Goal: Transaction & Acquisition: Purchase product/service

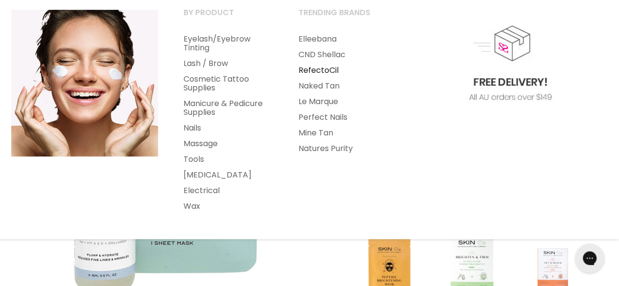
scroll to position [147, 0]
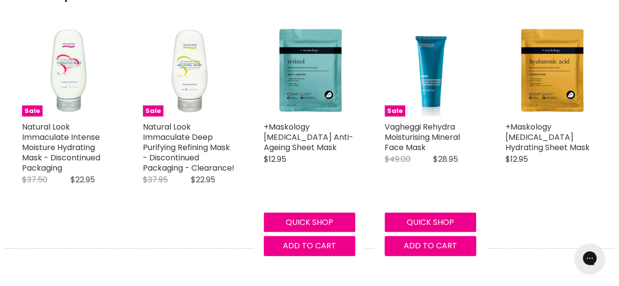
scroll to position [930, 0]
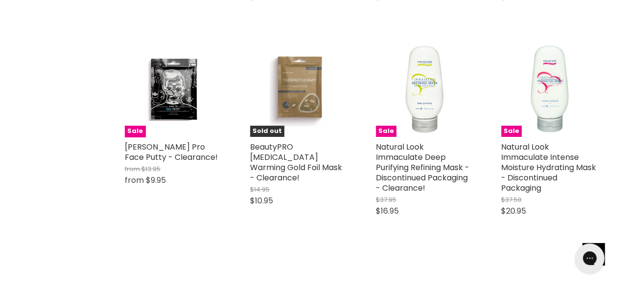
scroll to position [1908, 0]
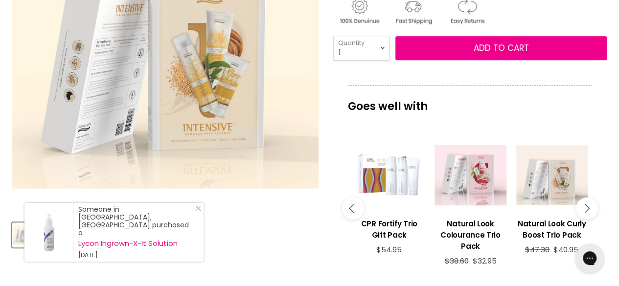
scroll to position [294, 0]
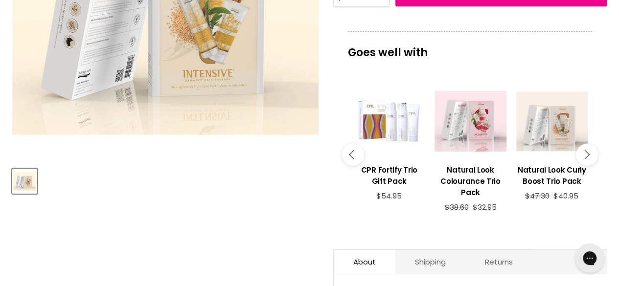
click at [587, 156] on button "Main content" at bounding box center [587, 155] width 22 height 22
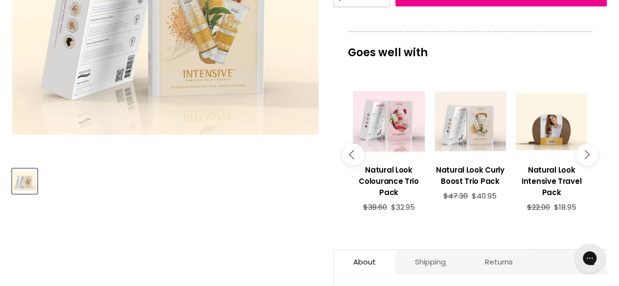
click at [587, 156] on button "Main content" at bounding box center [587, 155] width 22 height 22
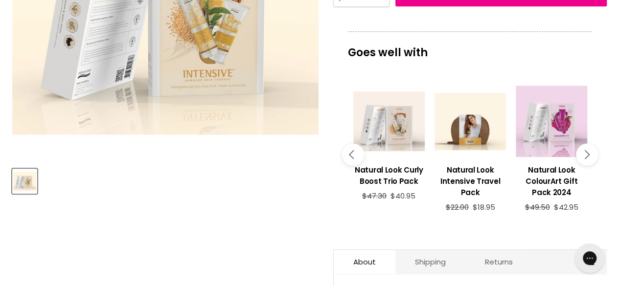
click at [587, 156] on button "Main content" at bounding box center [587, 155] width 22 height 22
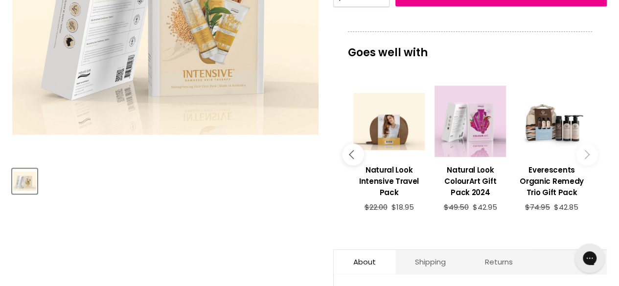
click at [587, 156] on button "Main content" at bounding box center [587, 155] width 22 height 22
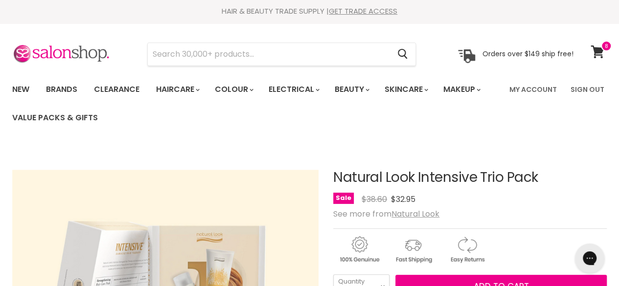
scroll to position [0, 0]
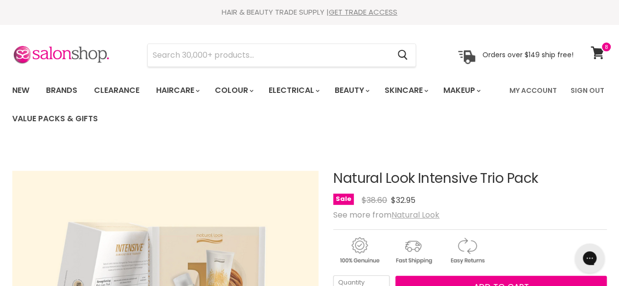
click at [424, 217] on u "Natural Look" at bounding box center [415, 214] width 48 height 11
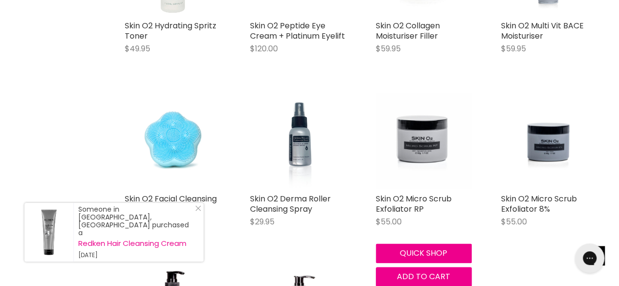
scroll to position [2201, 0]
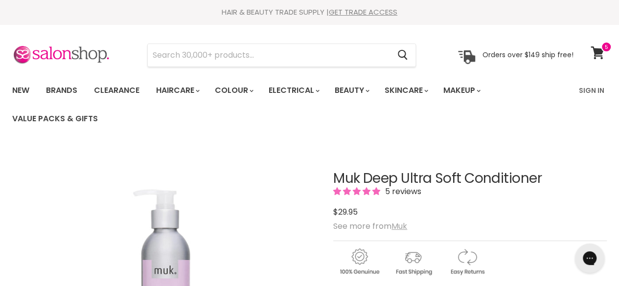
click at [404, 228] on u "Muk" at bounding box center [399, 226] width 16 height 11
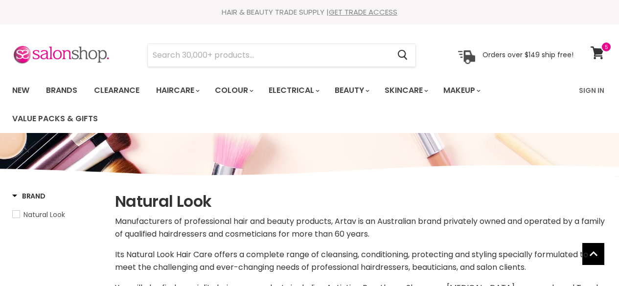
select select "manual"
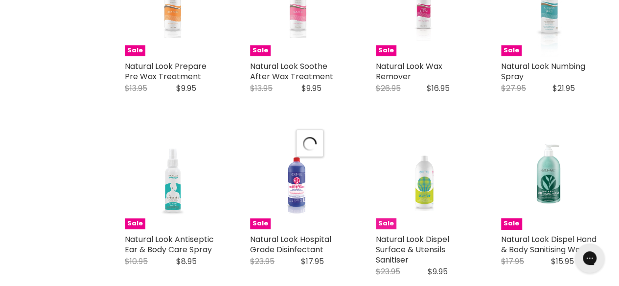
select select "manual"
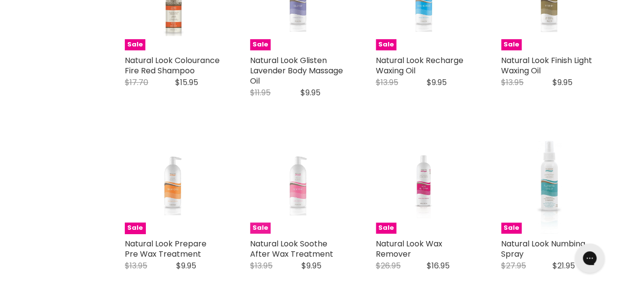
scroll to position [2104, 0]
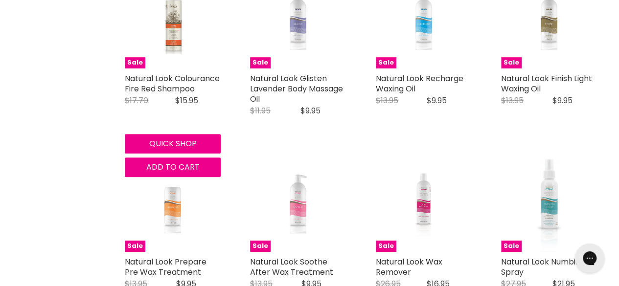
drag, startPoint x: 173, startPoint y: 28, endPoint x: 115, endPoint y: 67, distance: 69.8
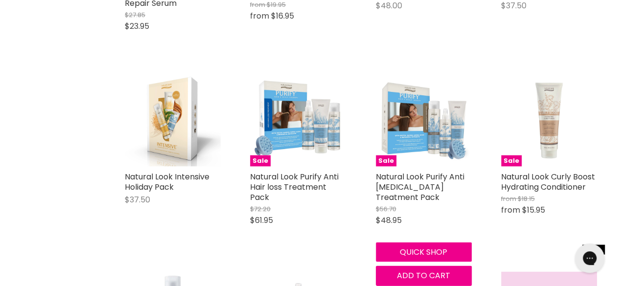
scroll to position [2544, 0]
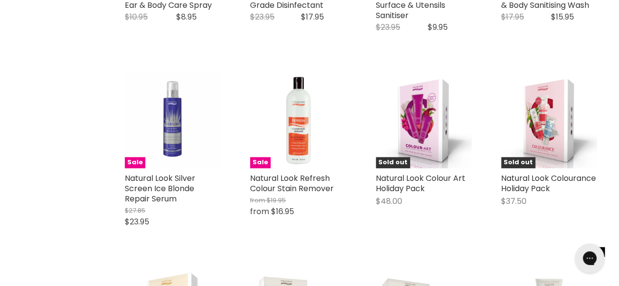
drag, startPoint x: 418, startPoint y: 100, endPoint x: 59, endPoint y: 96, distance: 359.1
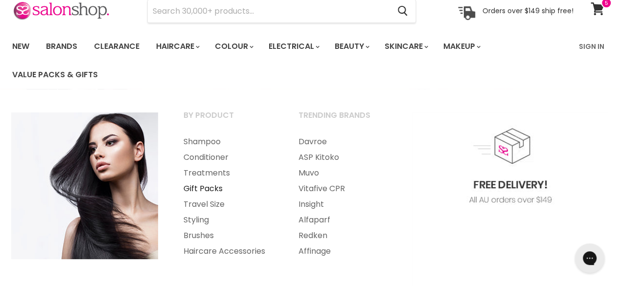
scroll to position [49, 0]
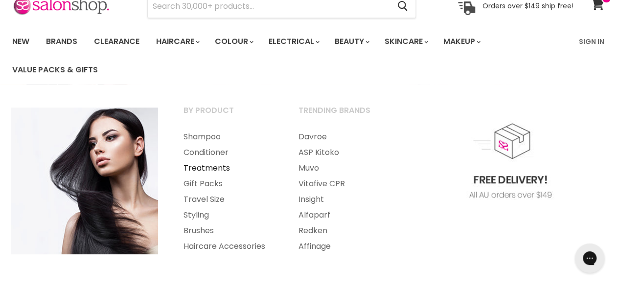
click at [207, 165] on link "Treatments" at bounding box center [227, 168] width 113 height 16
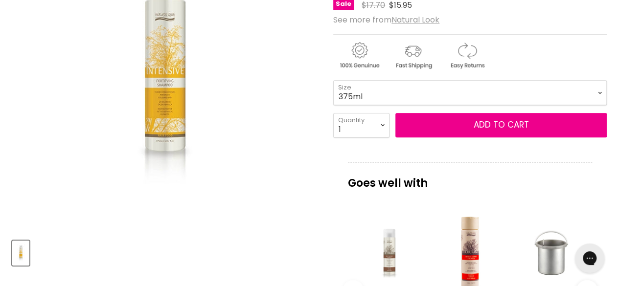
scroll to position [147, 0]
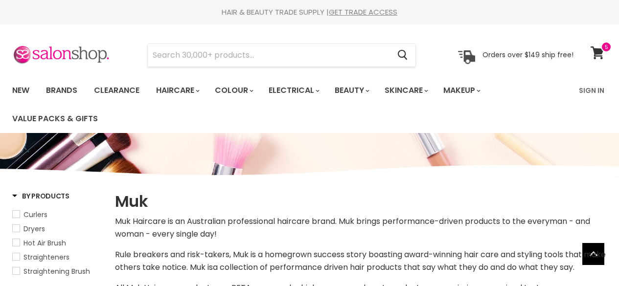
select select "manual"
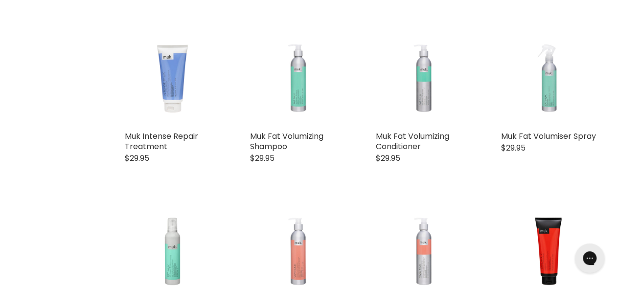
scroll to position [832, 0]
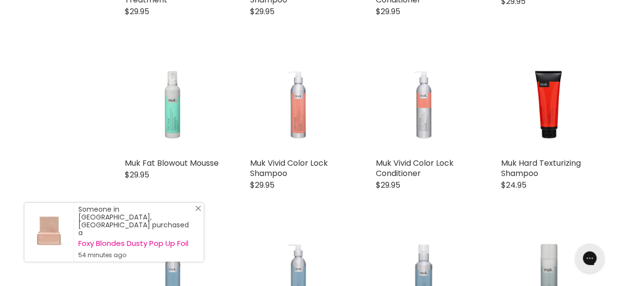
click at [199, 211] on line "Close Icon" at bounding box center [198, 208] width 5 height 5
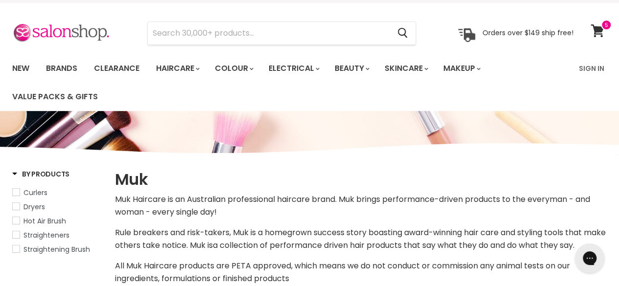
scroll to position [0, 0]
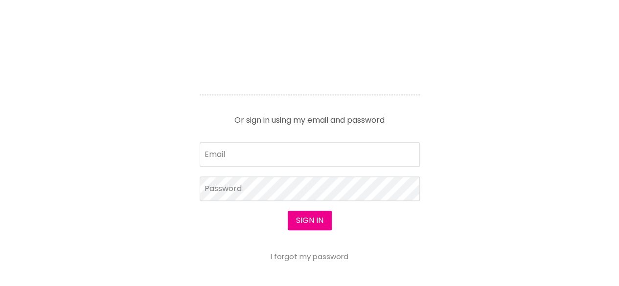
scroll to position [440, 0]
click at [259, 155] on input "Email" at bounding box center [310, 154] width 220 height 24
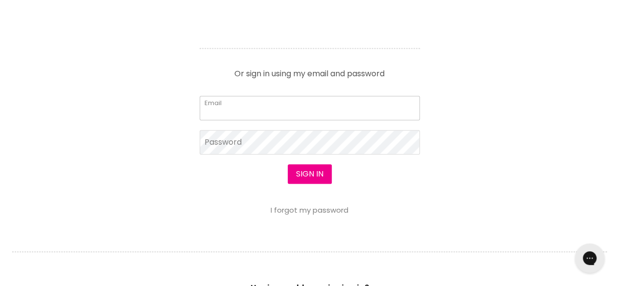
click at [306, 104] on input "Email" at bounding box center [310, 108] width 220 height 24
type input "[EMAIL_ADDRESS][DOMAIN_NAME]"
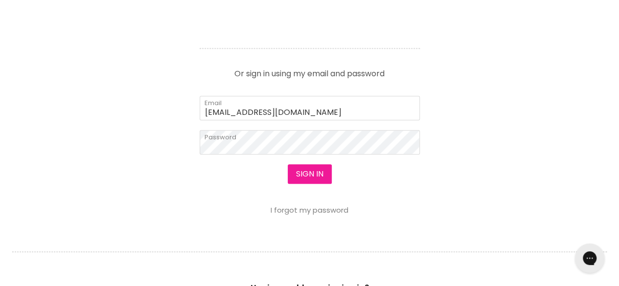
click at [314, 176] on button "Sign in" at bounding box center [310, 174] width 44 height 20
click at [320, 166] on button "Sign in" at bounding box center [310, 174] width 44 height 20
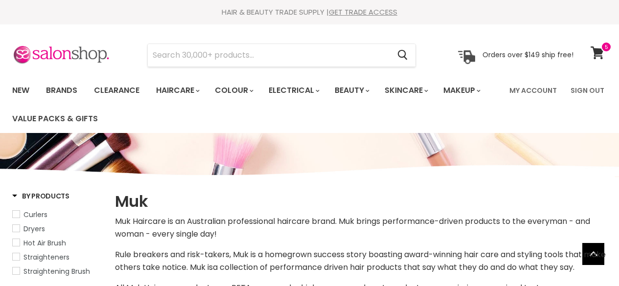
select select "manual"
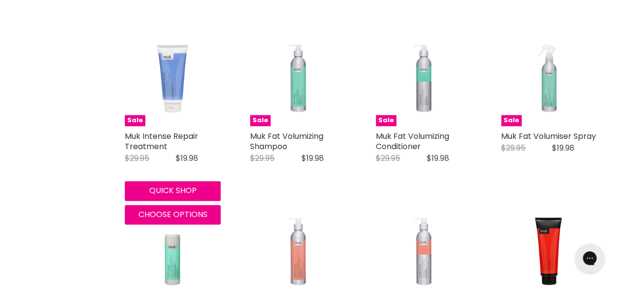
scroll to position [881, 0]
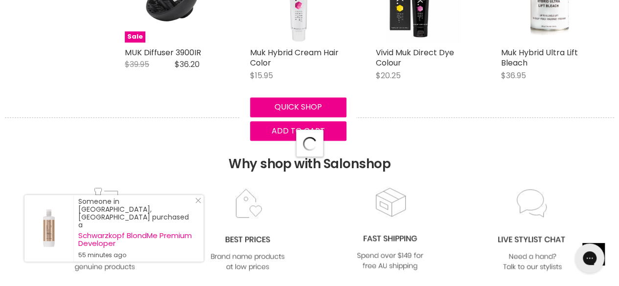
select select "manual"
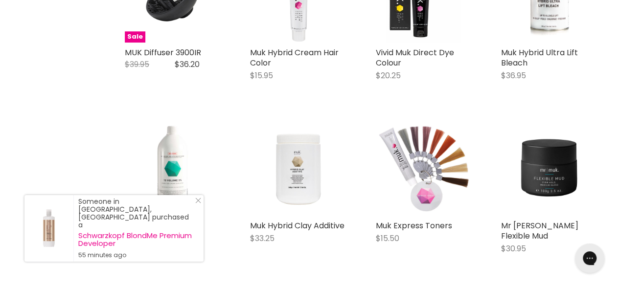
scroll to position [2348, 0]
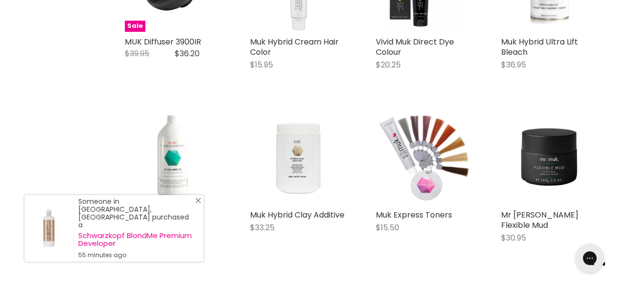
click at [195, 207] on link "Close Icon" at bounding box center [196, 203] width 10 height 10
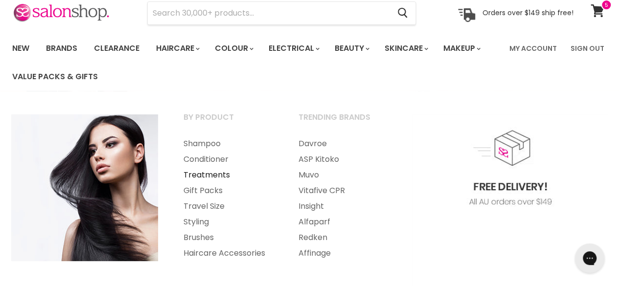
scroll to position [49, 0]
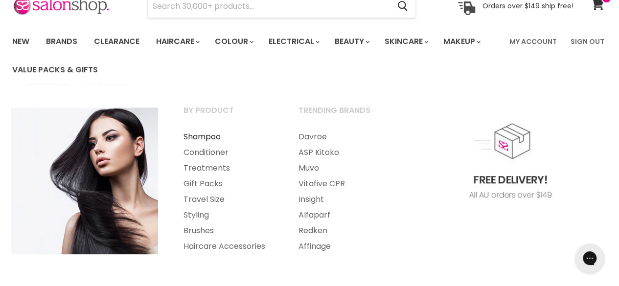
click at [201, 138] on link "Shampoo" at bounding box center [227, 137] width 113 height 16
click at [213, 187] on link "Gift Packs" at bounding box center [227, 184] width 113 height 16
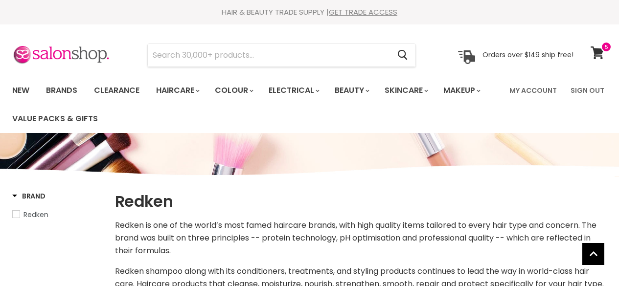
select select "manual"
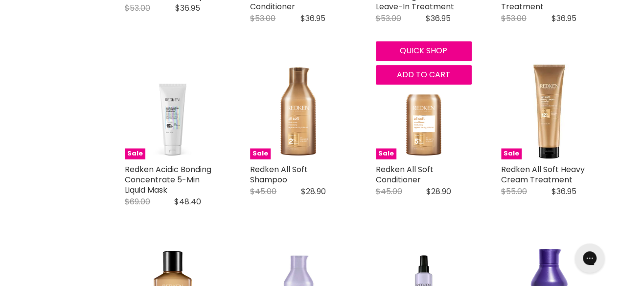
scroll to position [391, 0]
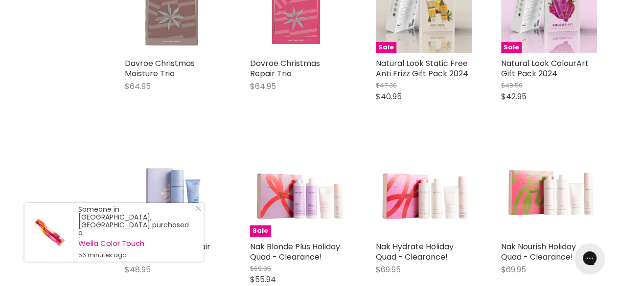
scroll to position [1957, 0]
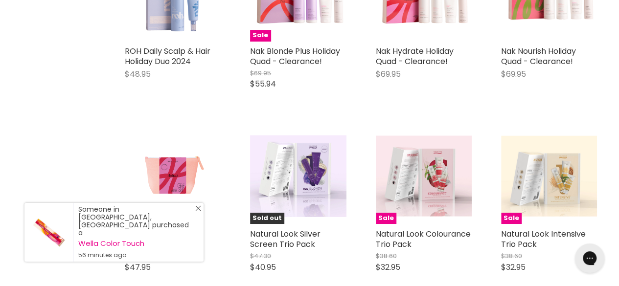
click at [200, 211] on icon "Close Icon" at bounding box center [198, 208] width 6 height 6
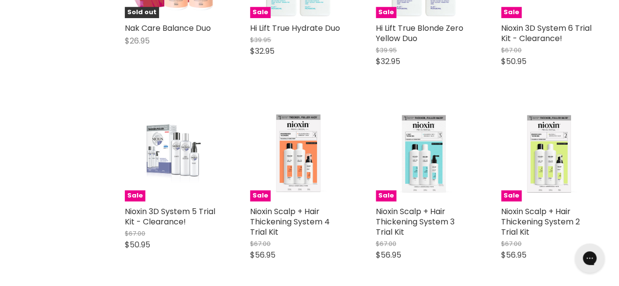
scroll to position [4257, 0]
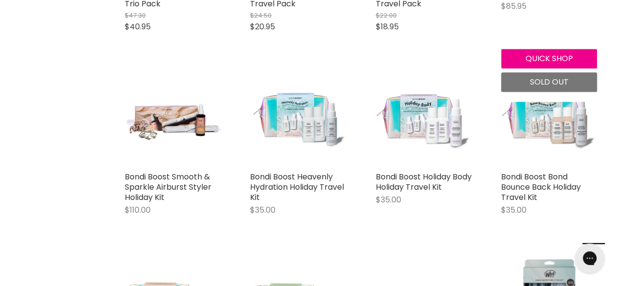
scroll to position [2446, 0]
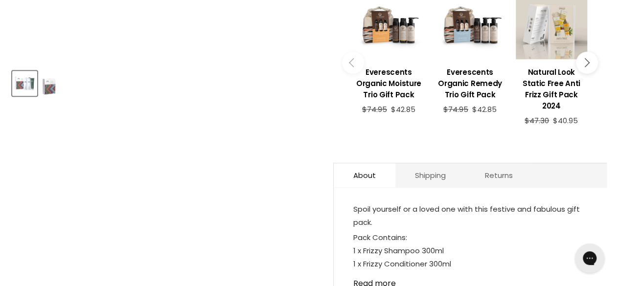
scroll to position [489, 0]
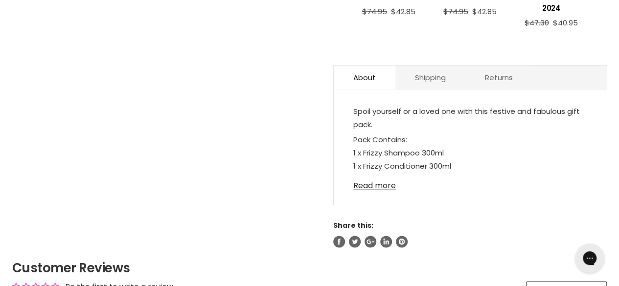
click at [384, 176] on link "Read more" at bounding box center [470, 183] width 234 height 15
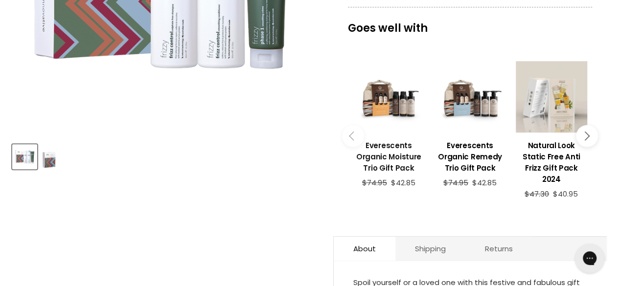
scroll to position [283, 0]
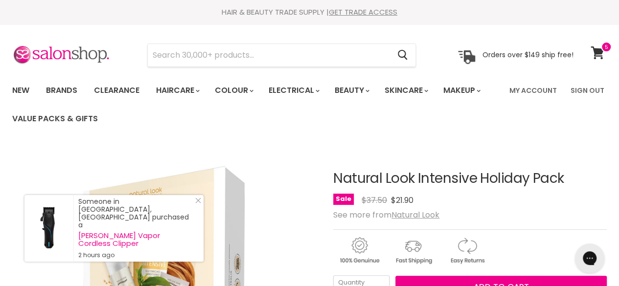
scroll to position [245, 0]
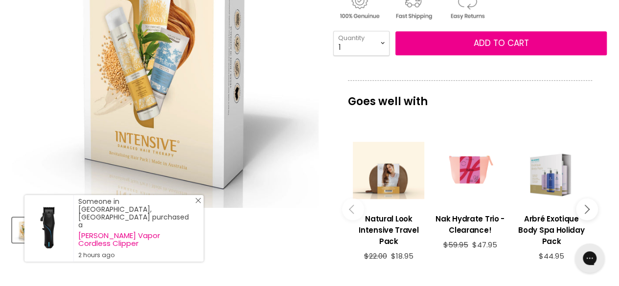
click at [200, 203] on line "Close Icon" at bounding box center [198, 200] width 5 height 5
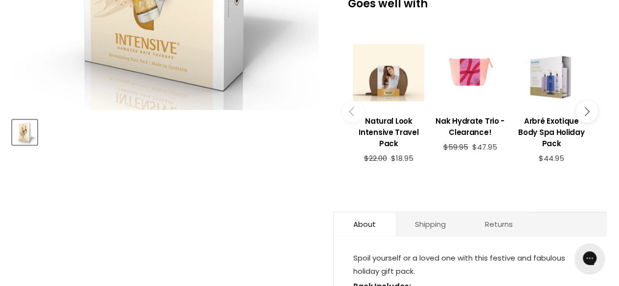
scroll to position [489, 0]
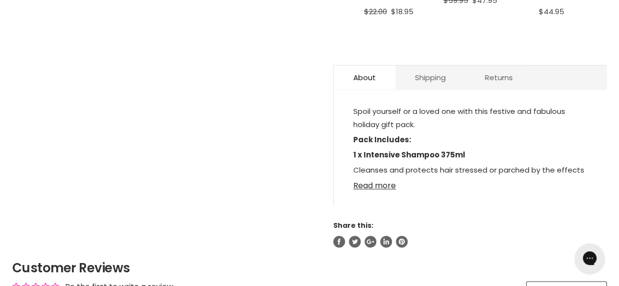
click at [379, 184] on link "Read more" at bounding box center [470, 183] width 234 height 15
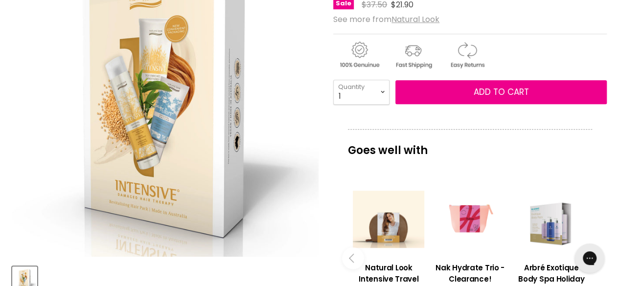
scroll to position [98, 0]
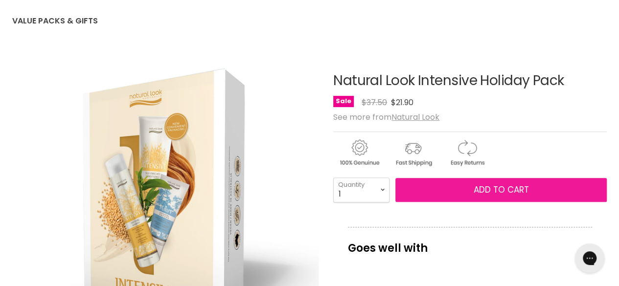
click at [525, 189] on span "Add to cart" at bounding box center [501, 190] width 55 height 12
click at [486, 194] on span "Add to cart" at bounding box center [501, 190] width 55 height 12
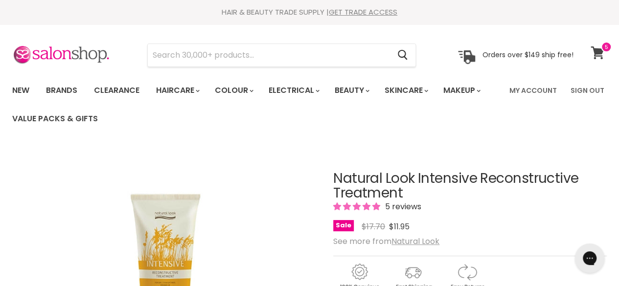
click at [598, 48] on icon at bounding box center [597, 52] width 13 height 13
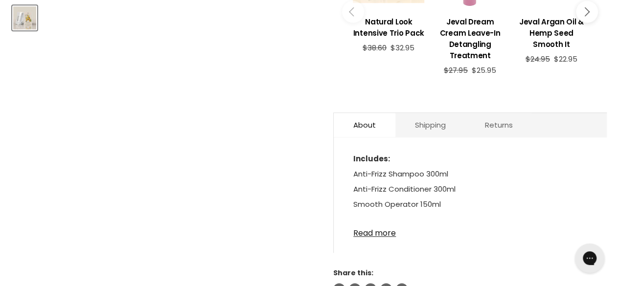
scroll to position [538, 0]
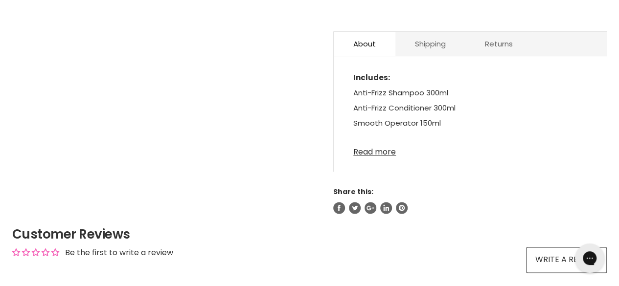
click at [383, 152] on link "Read more" at bounding box center [470, 149] width 234 height 15
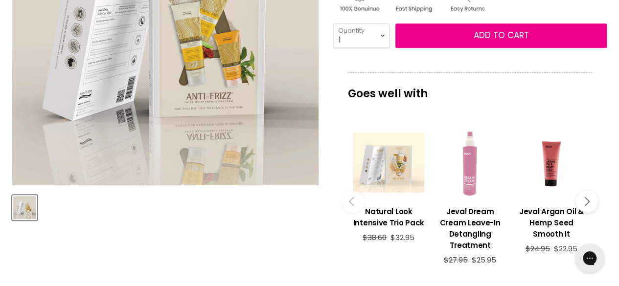
scroll to position [147, 0]
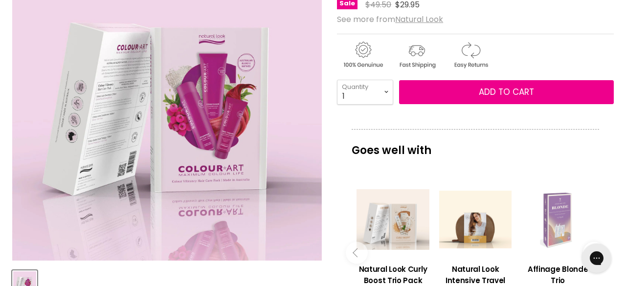
click at [227, 135] on img "Natural Look ColourArt Gift Pack 2024 image. Click or Scroll to Zoom." at bounding box center [167, 106] width 310 height 310
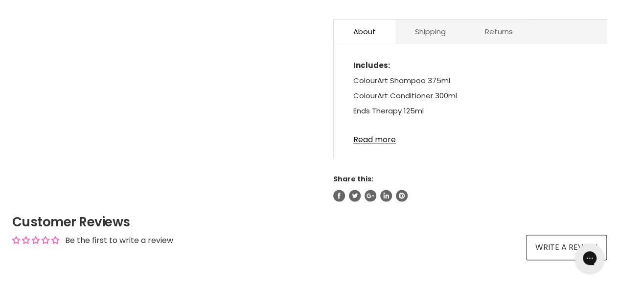
scroll to position [538, 0]
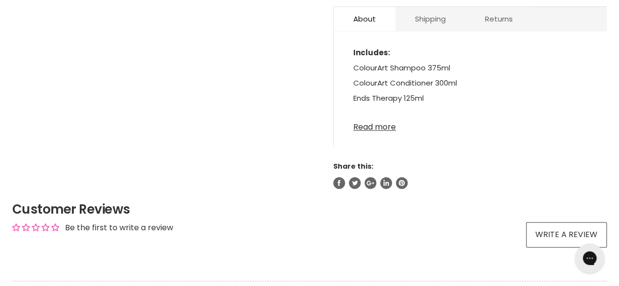
click at [379, 129] on link "Read more" at bounding box center [470, 124] width 234 height 15
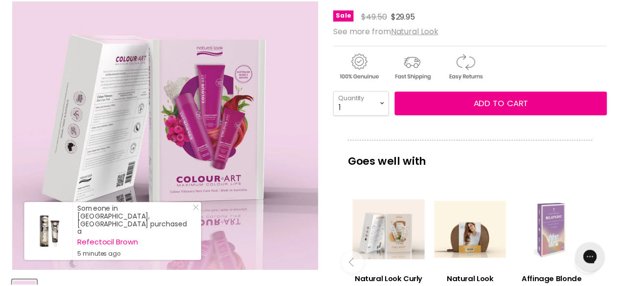
scroll to position [98, 0]
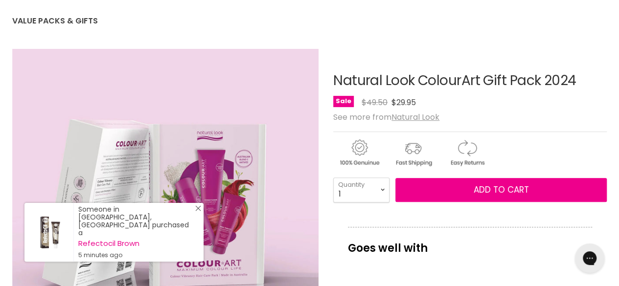
click at [195, 215] on link "Close Icon" at bounding box center [196, 210] width 10 height 10
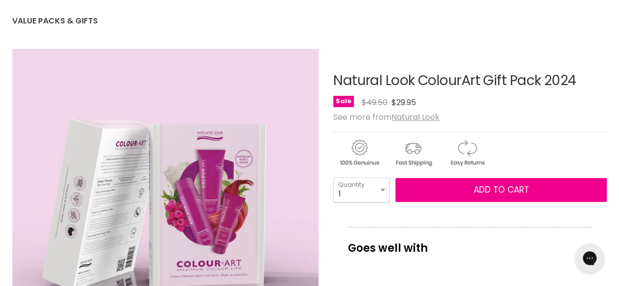
scroll to position [0, 0]
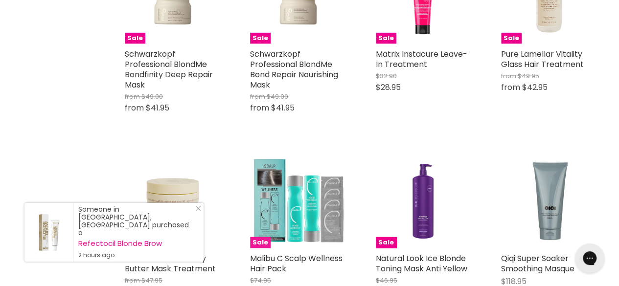
scroll to position [1173, 0]
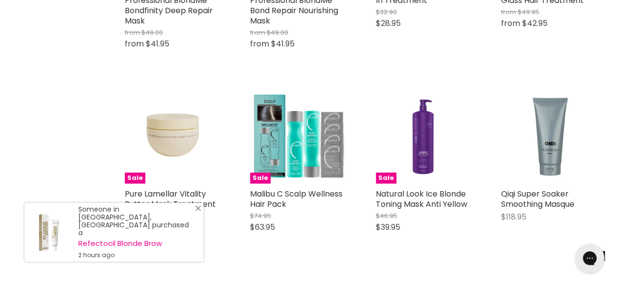
click at [198, 211] on icon "Close Icon" at bounding box center [198, 208] width 6 height 6
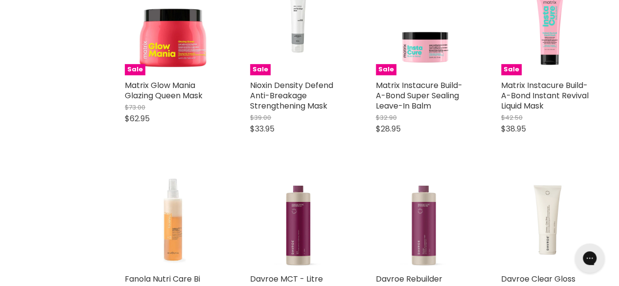
scroll to position [2005, 0]
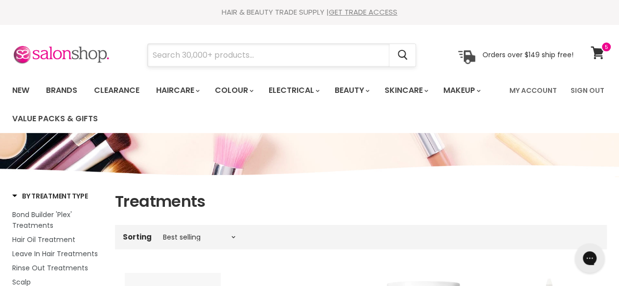
click at [313, 57] on input "Search" at bounding box center [269, 55] width 242 height 23
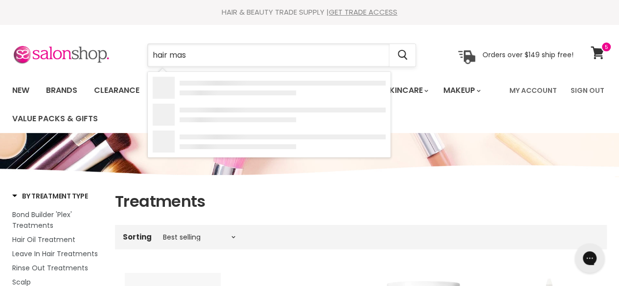
type input "hair mask"
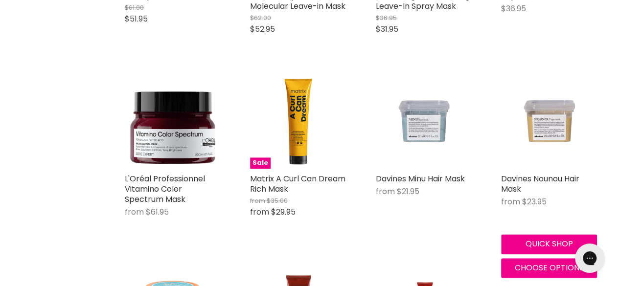
scroll to position [587, 0]
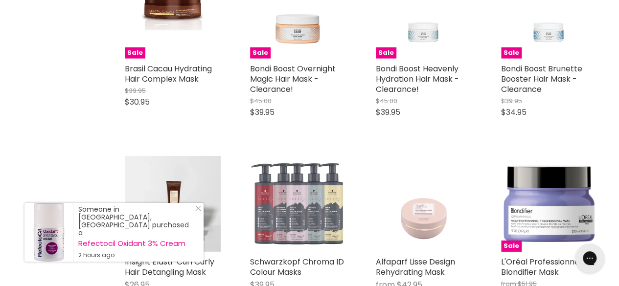
scroll to position [1419, 0]
click at [195, 211] on icon "Close Icon" at bounding box center [198, 208] width 6 height 6
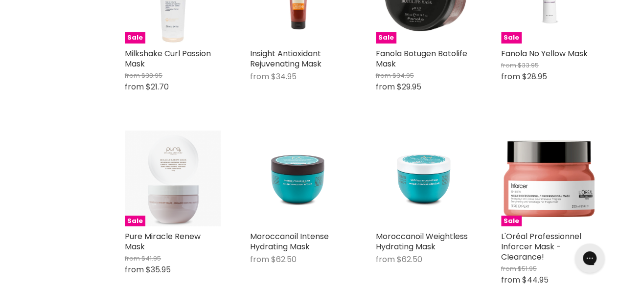
scroll to position [1859, 0]
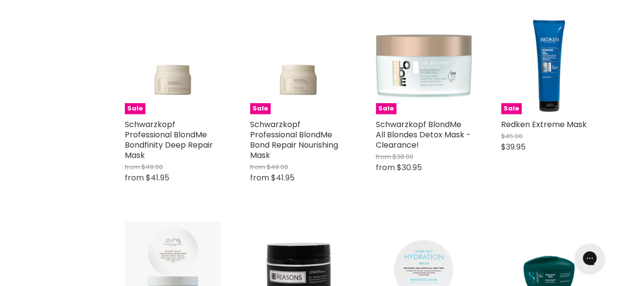
scroll to position [3278, 0]
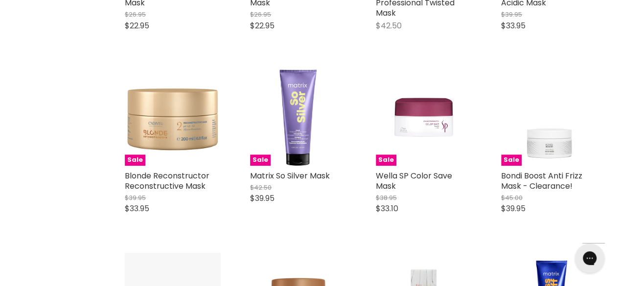
scroll to position [4208, 0]
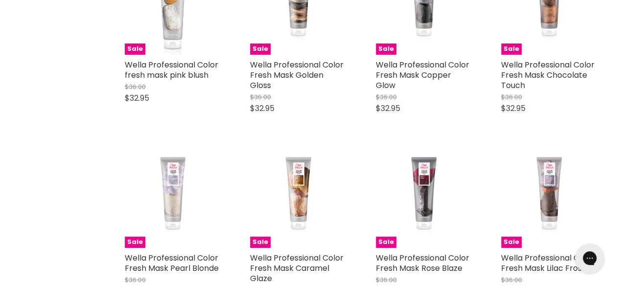
scroll to position [5529, 0]
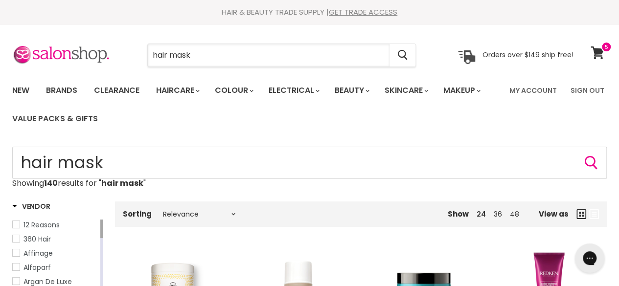
drag, startPoint x: 234, startPoint y: 57, endPoint x: 118, endPoint y: 54, distance: 115.5
click at [121, 54] on div "hair mask Cancel Orders over $149 ship free!" at bounding box center [292, 55] width 561 height 23
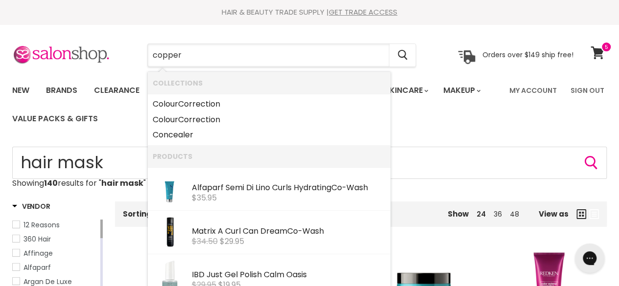
type input "copper"
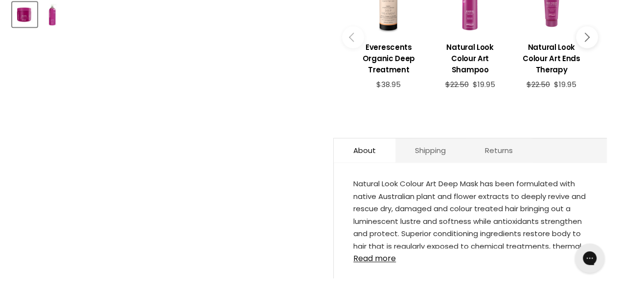
scroll to position [342, 0]
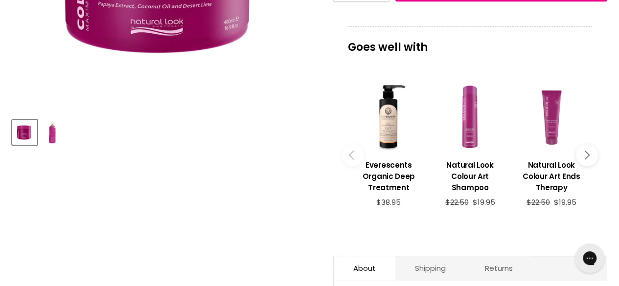
click at [589, 151] on button "Main content" at bounding box center [587, 155] width 22 height 22
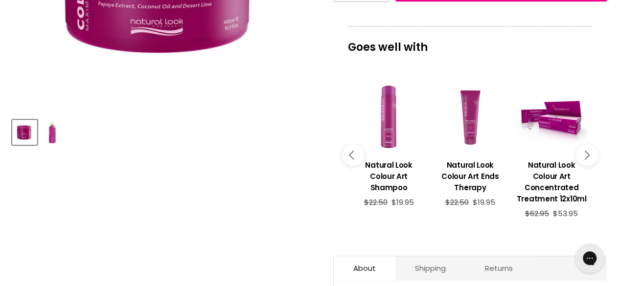
click at [589, 151] on button "Main content" at bounding box center [587, 155] width 22 height 22
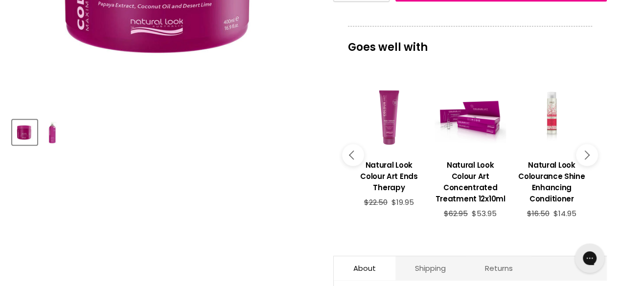
click at [589, 151] on button "Main content" at bounding box center [587, 155] width 22 height 22
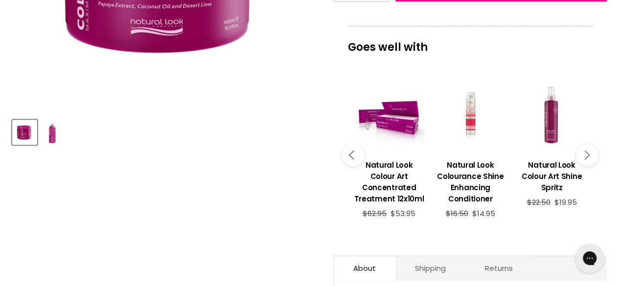
click at [589, 151] on button "Main content" at bounding box center [587, 155] width 22 height 22
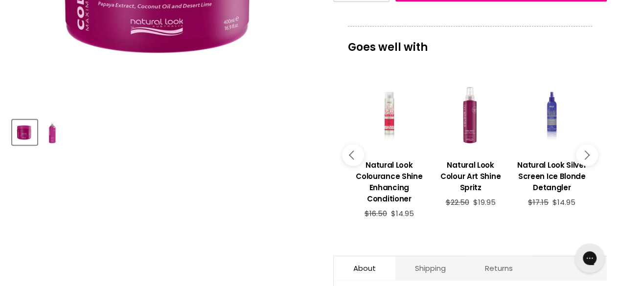
click at [589, 151] on button "Main content" at bounding box center [587, 155] width 22 height 22
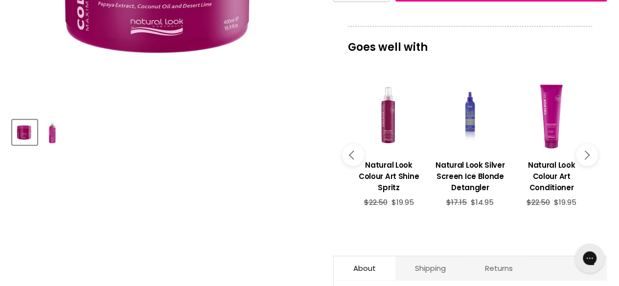
click at [589, 151] on button "Main content" at bounding box center [587, 155] width 22 height 22
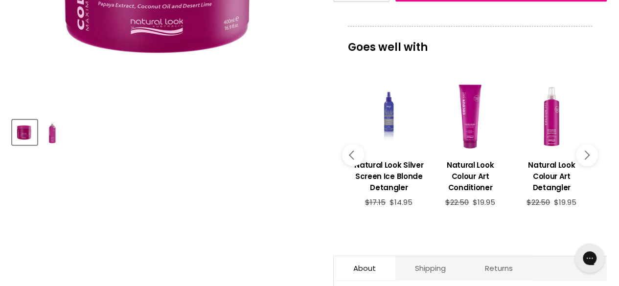
click at [589, 151] on button "Main content" at bounding box center [587, 155] width 22 height 22
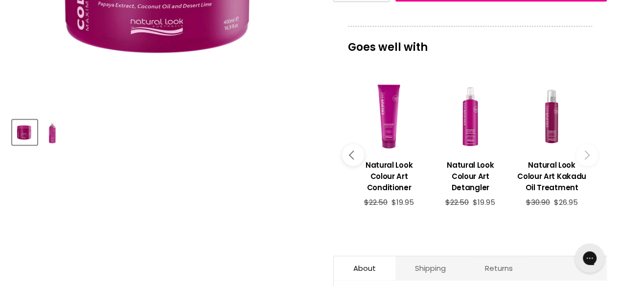
click at [589, 151] on button "Main content" at bounding box center [587, 155] width 22 height 22
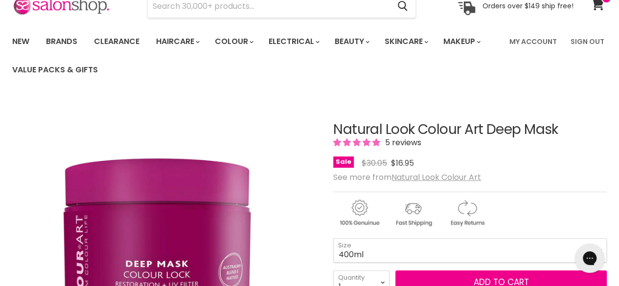
scroll to position [0, 0]
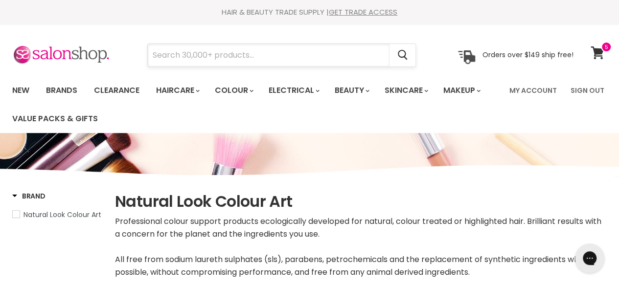
click at [235, 51] on input "Search" at bounding box center [269, 55] width 242 height 23
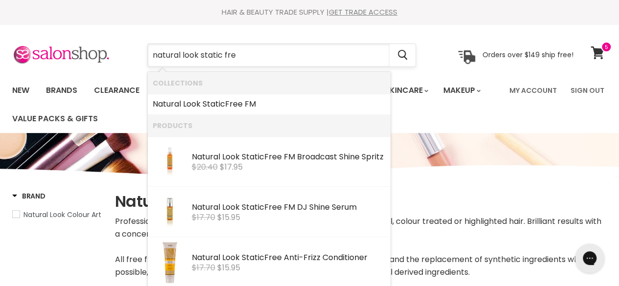
type input "natural look static free"
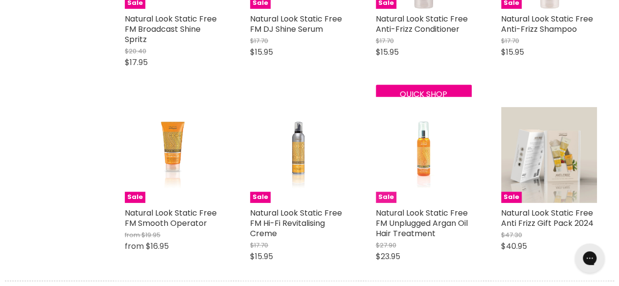
scroll to position [391, 0]
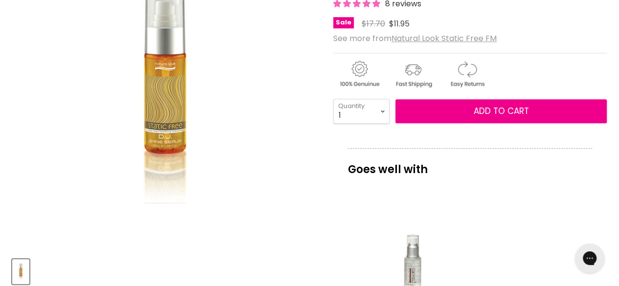
scroll to position [147, 0]
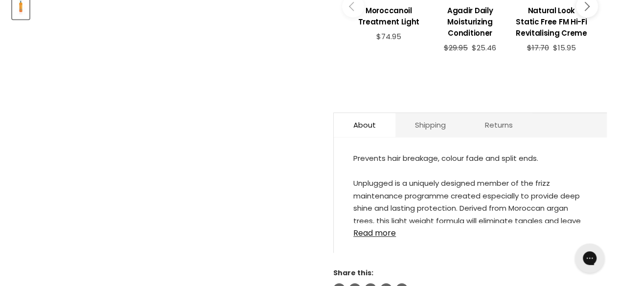
scroll to position [489, 0]
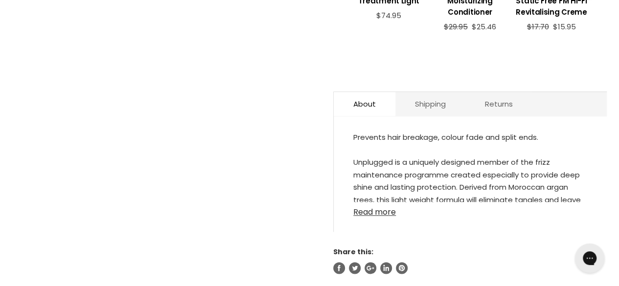
click at [369, 204] on link "Read more" at bounding box center [470, 209] width 234 height 15
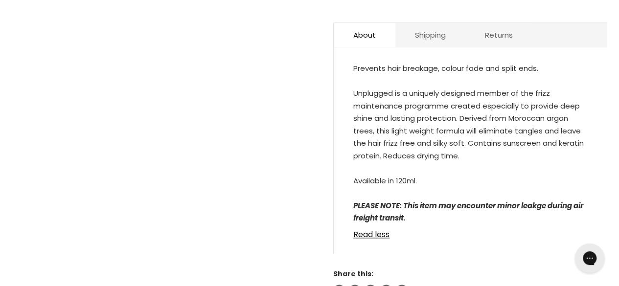
scroll to position [538, 0]
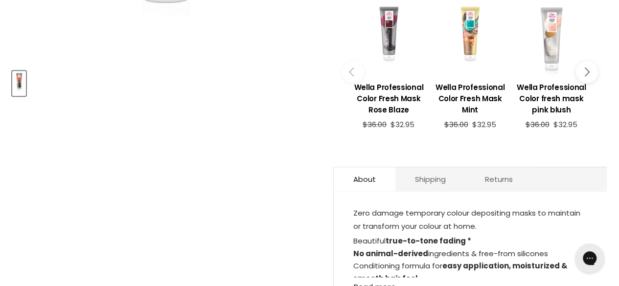
scroll to position [440, 0]
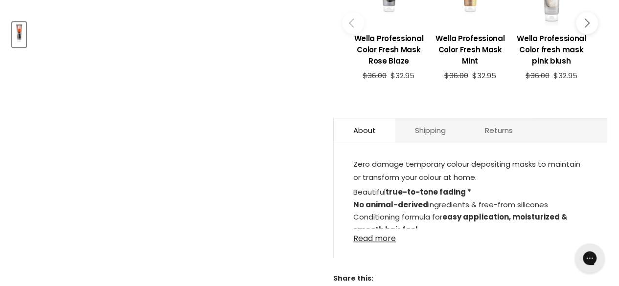
click at [381, 238] on link "Read more" at bounding box center [470, 235] width 234 height 15
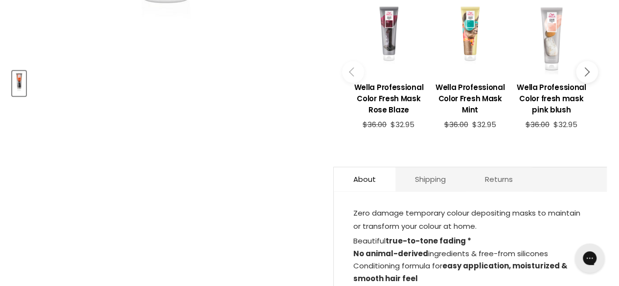
scroll to position [49, 0]
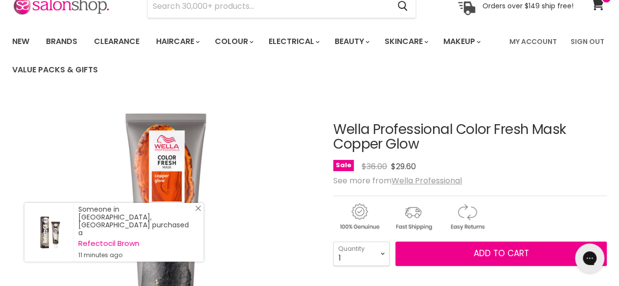
click at [198, 211] on icon "Close Icon" at bounding box center [198, 208] width 6 height 6
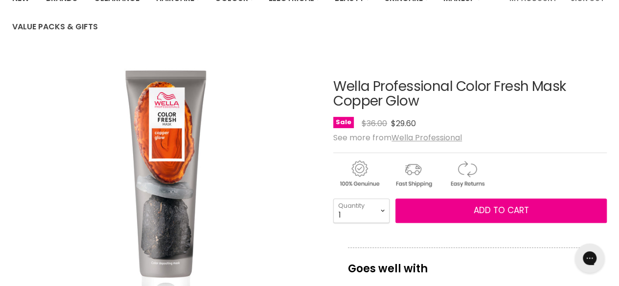
scroll to position [0, 0]
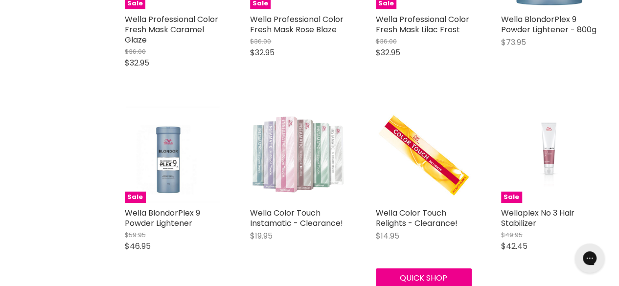
scroll to position [1468, 0]
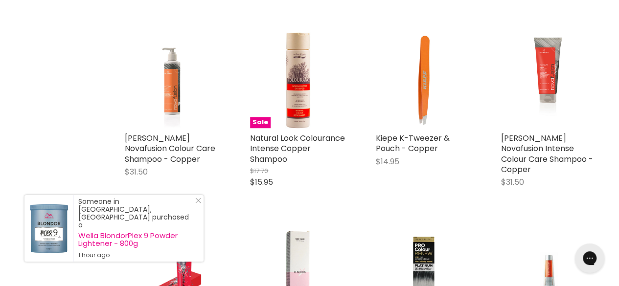
scroll to position [783, 0]
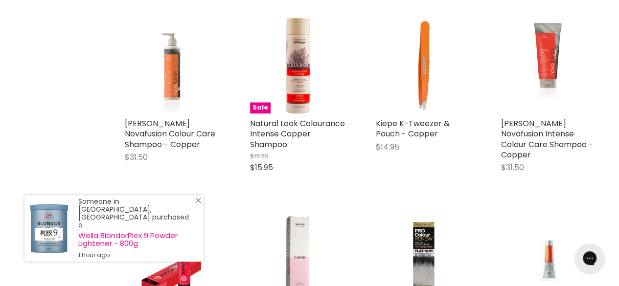
click at [199, 204] on icon "Close Icon" at bounding box center [198, 201] width 6 height 6
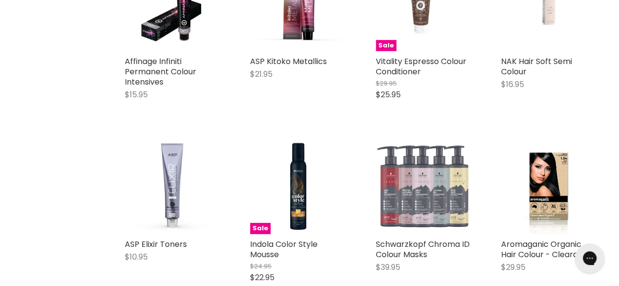
scroll to position [1370, 0]
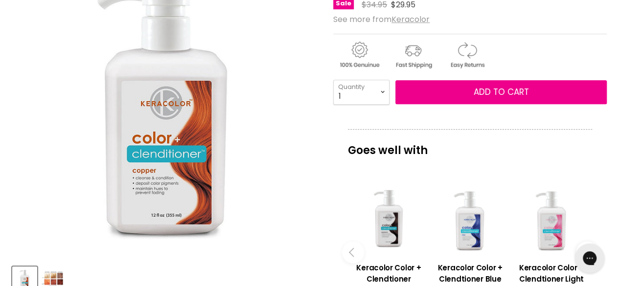
click at [59, 275] on img "Product thumbnails" at bounding box center [52, 279] width 23 height 23
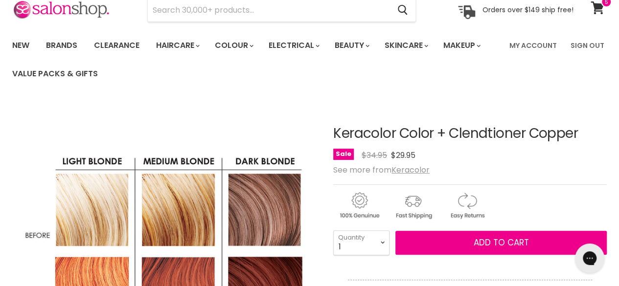
scroll to position [98, 0]
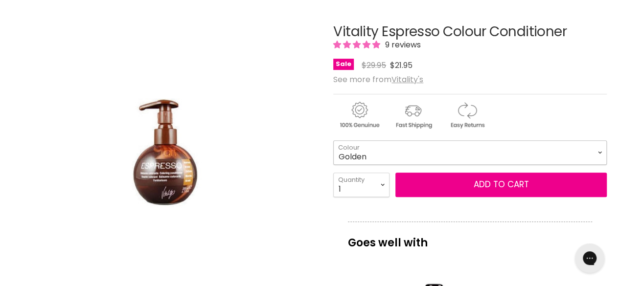
click at [393, 147] on select "Golden Latte Red Brown Cappuccino Copper Platinum Platinum Blonde Violet" at bounding box center [470, 152] width 274 height 24
click at [333, 140] on select "Golden Latte Red Brown Cappuccino Copper Platinum Platinum Blonde Violet" at bounding box center [470, 152] width 274 height 24
select select "Copper"
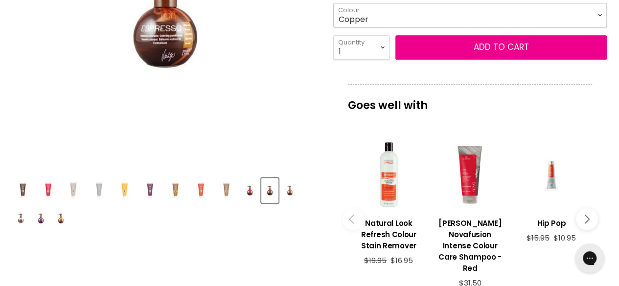
scroll to position [294, 0]
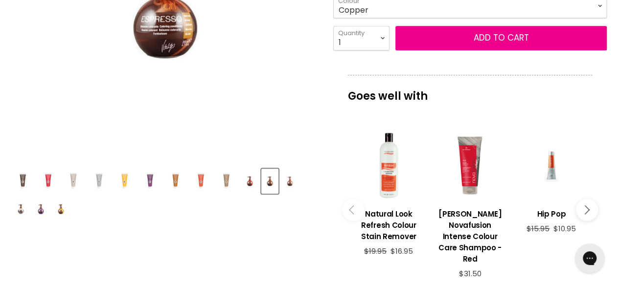
click at [198, 183] on img "Product thumbnails" at bounding box center [201, 181] width 21 height 23
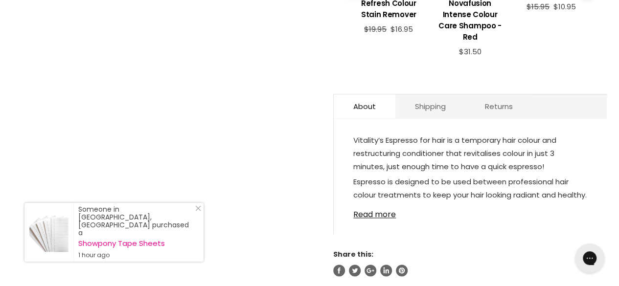
scroll to position [538, 0]
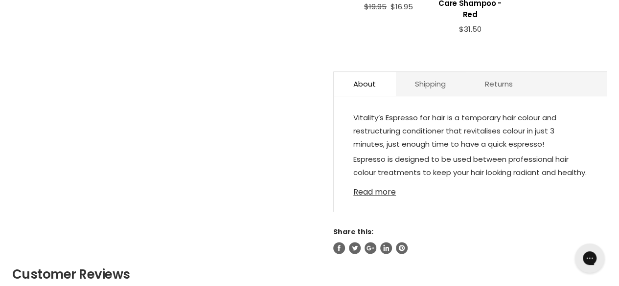
click at [390, 182] on link "Read more" at bounding box center [470, 189] width 234 height 15
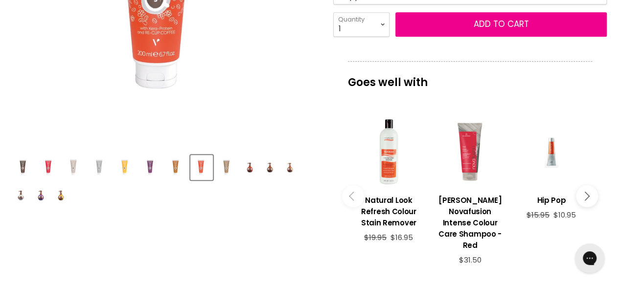
scroll to position [342, 0]
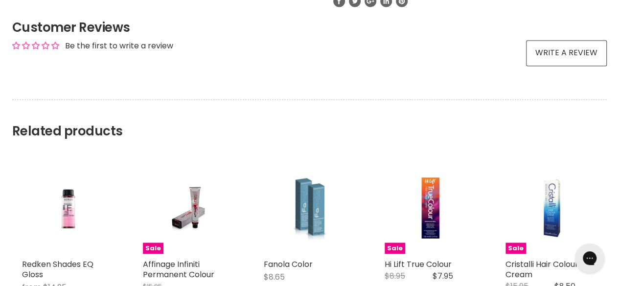
scroll to position [832, 0]
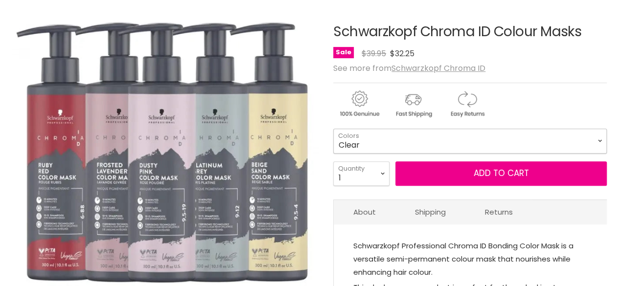
scroll to position [147, 0]
click at [377, 142] on select "Clear Dusty Pink 9.5-19 Pear Silver 95-1 Glazed Caramel 8-46 Platinum Grey 9-12…" at bounding box center [470, 141] width 274 height 24
